Goal: Information Seeking & Learning: Learn about a topic

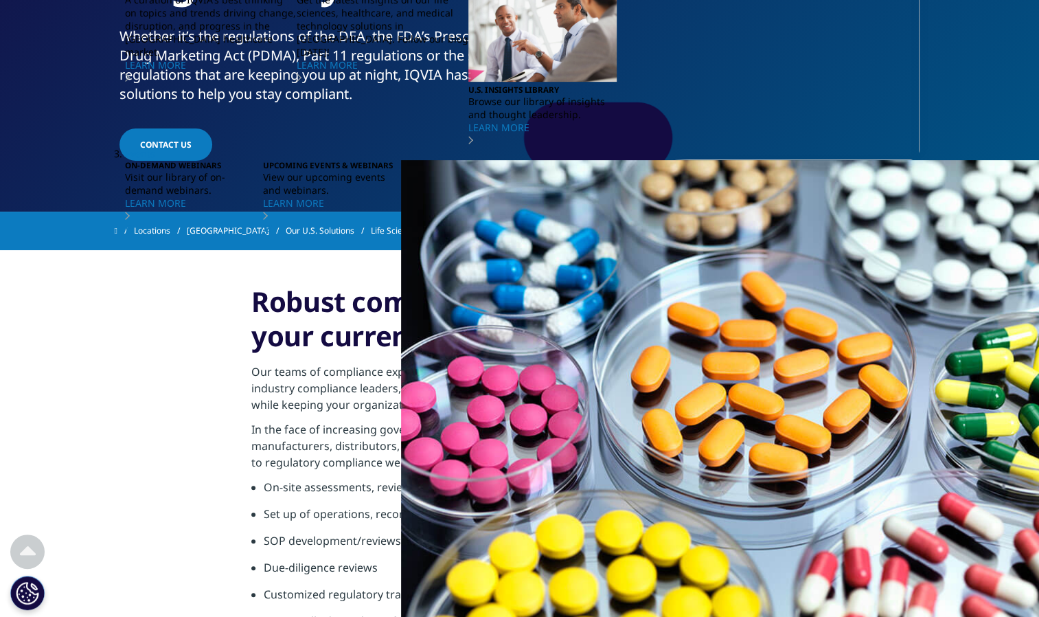
scroll to position [243, 0]
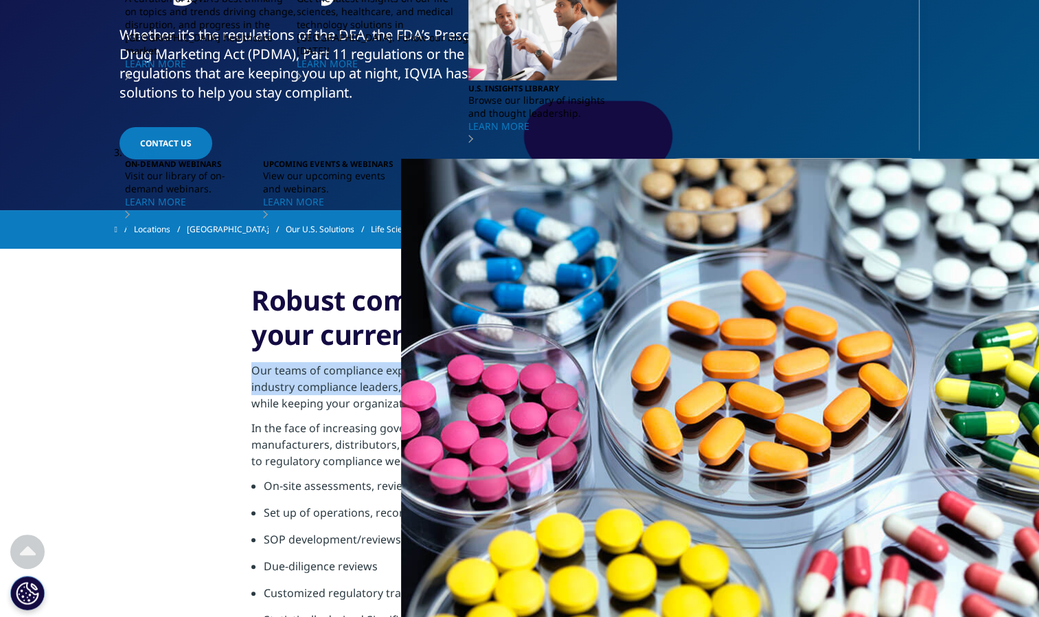
drag, startPoint x: 255, startPoint y: 368, endPoint x: 448, endPoint y: 394, distance: 195.4
click at [448, 394] on p "Our teams of compliance experts, comprised of former state and federal regulato…" at bounding box center [519, 391] width 536 height 58
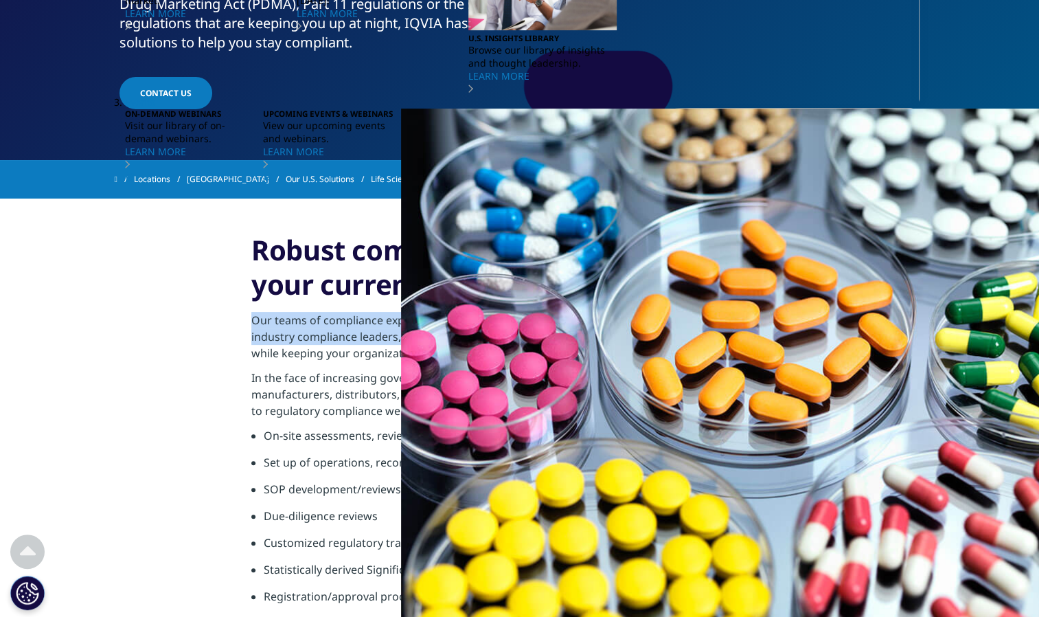
scroll to position [292, 0]
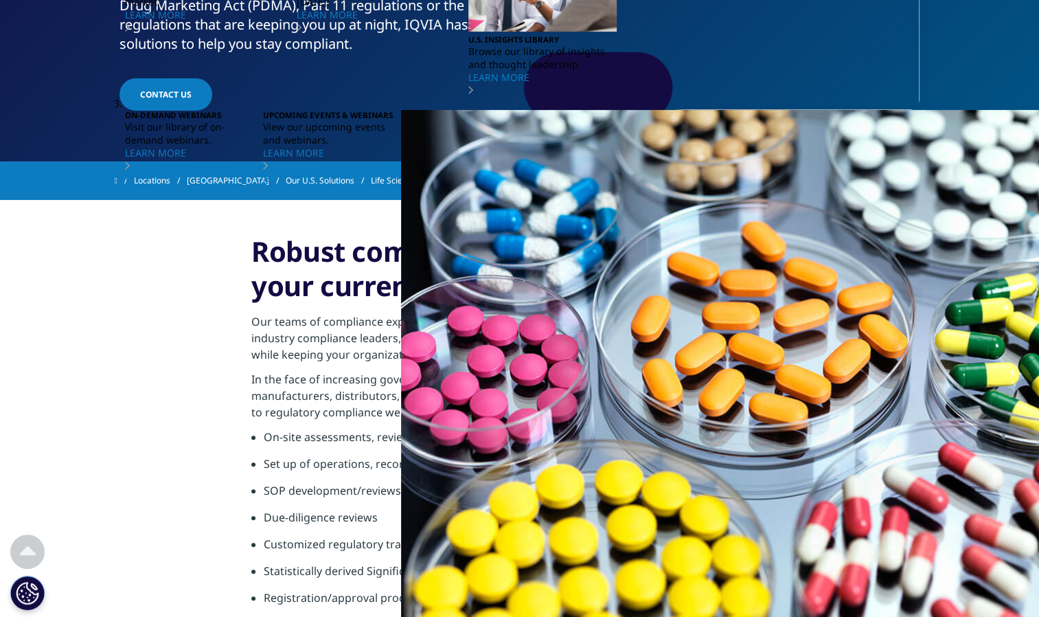
click at [501, 357] on p "Our teams of compliance experts, comprised of former state and federal regulato…" at bounding box center [519, 342] width 536 height 58
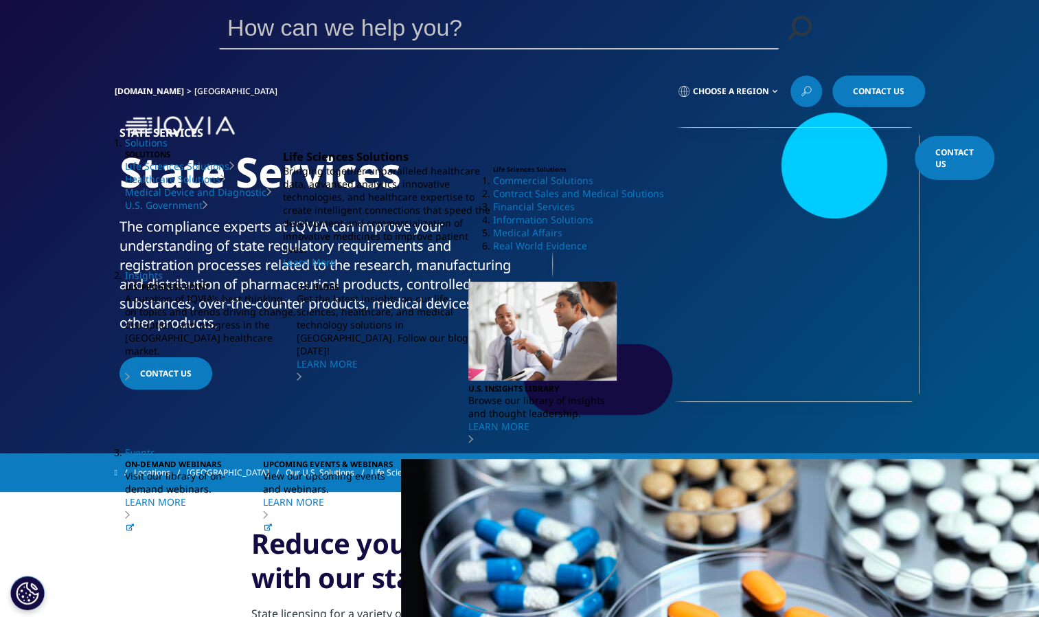
click at [988, 116] on div "Solutions SOLUTIONS Life Sciences Solutions Healthcare Solutions" at bounding box center [519, 583] width 1039 height 935
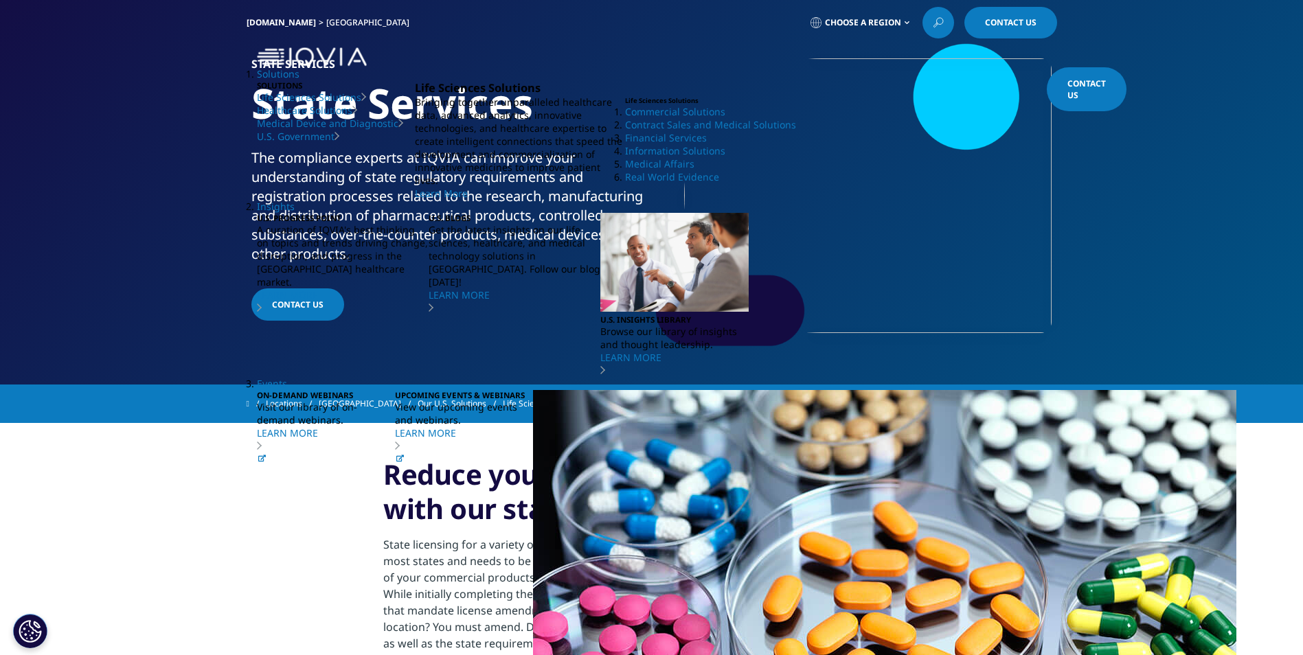
scroll to position [206, 0]
